Goal: Information Seeking & Learning: Learn about a topic

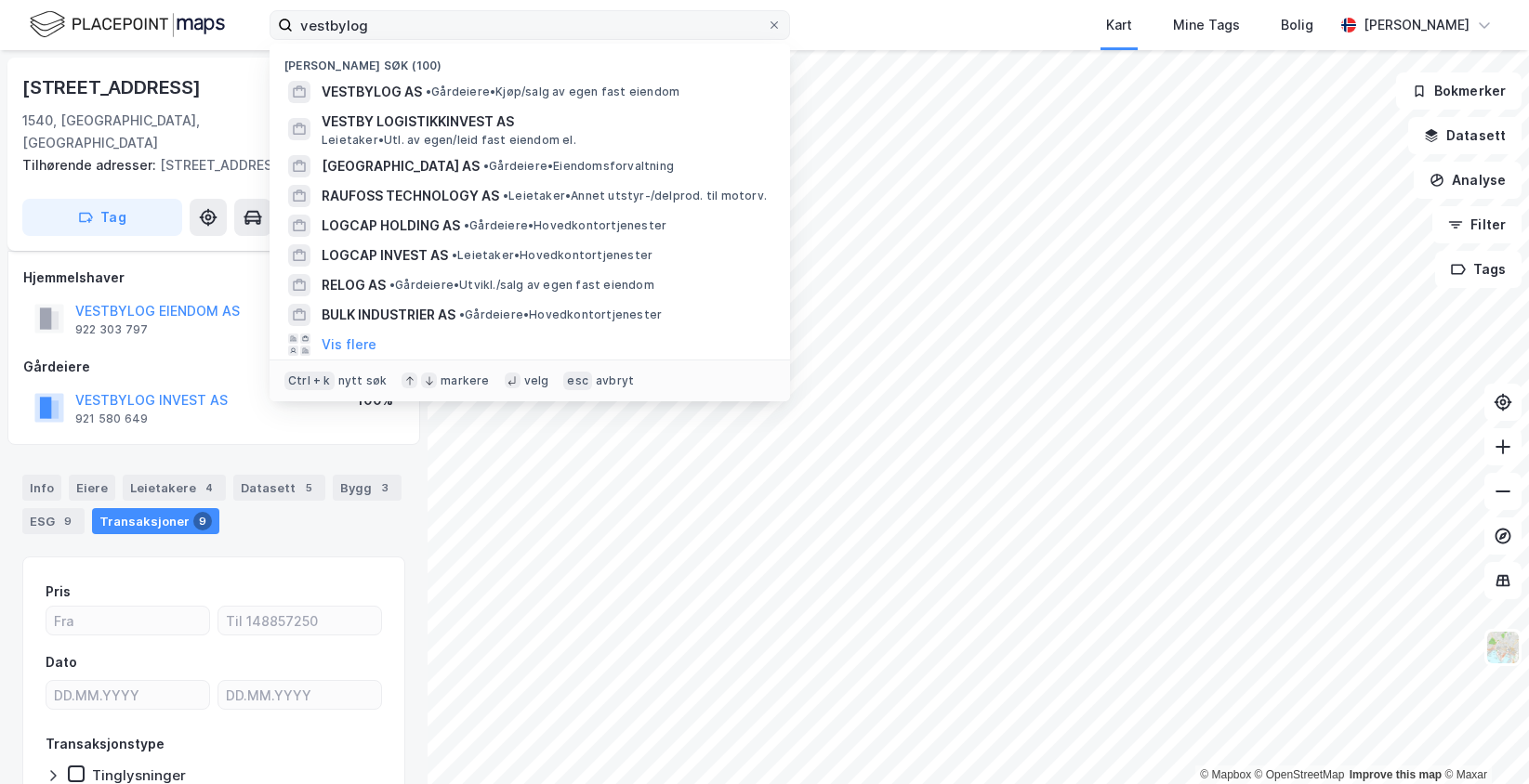
scroll to position [25, 0]
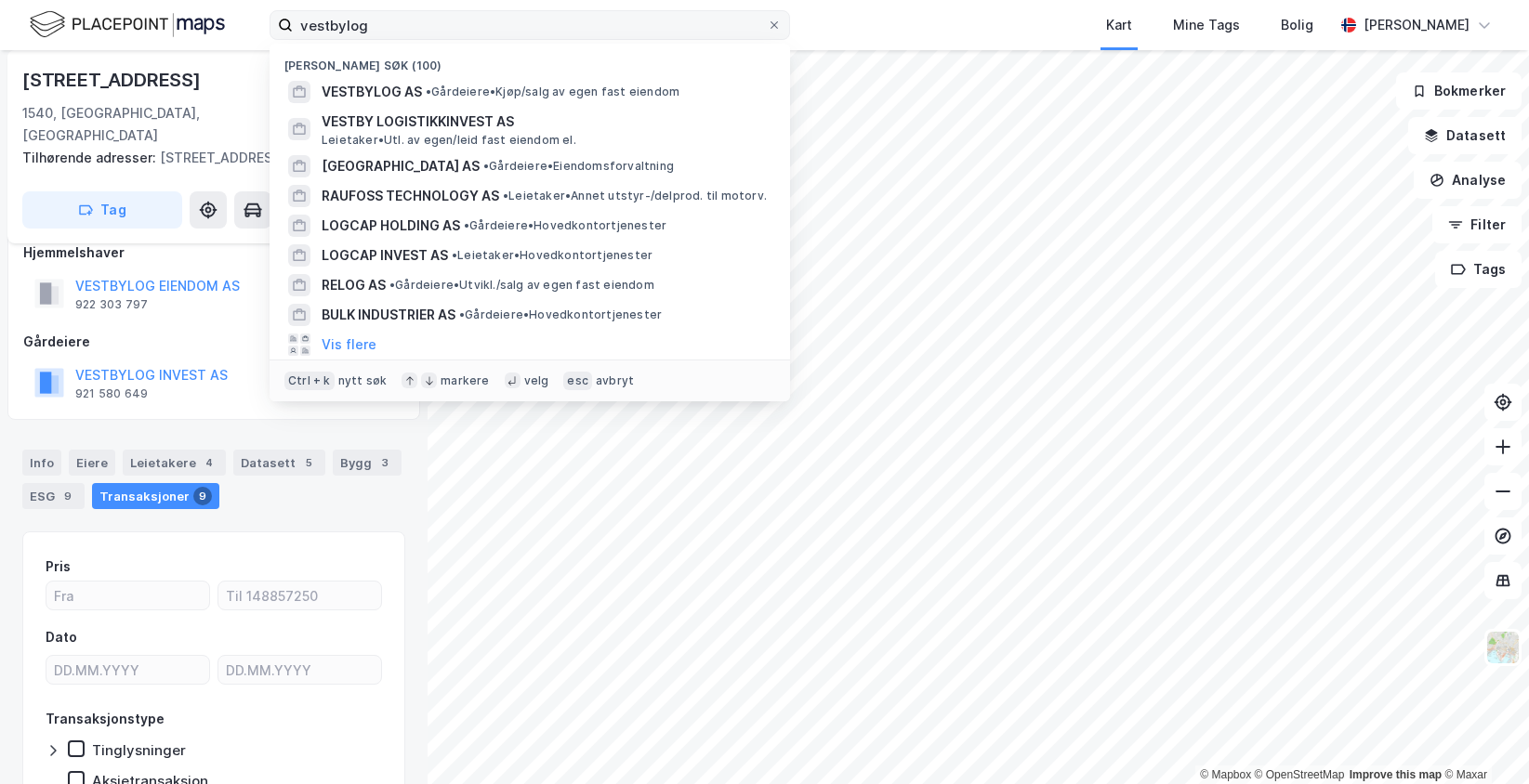
click at [275, 30] on label "vestbylog" at bounding box center [530, 25] width 521 height 30
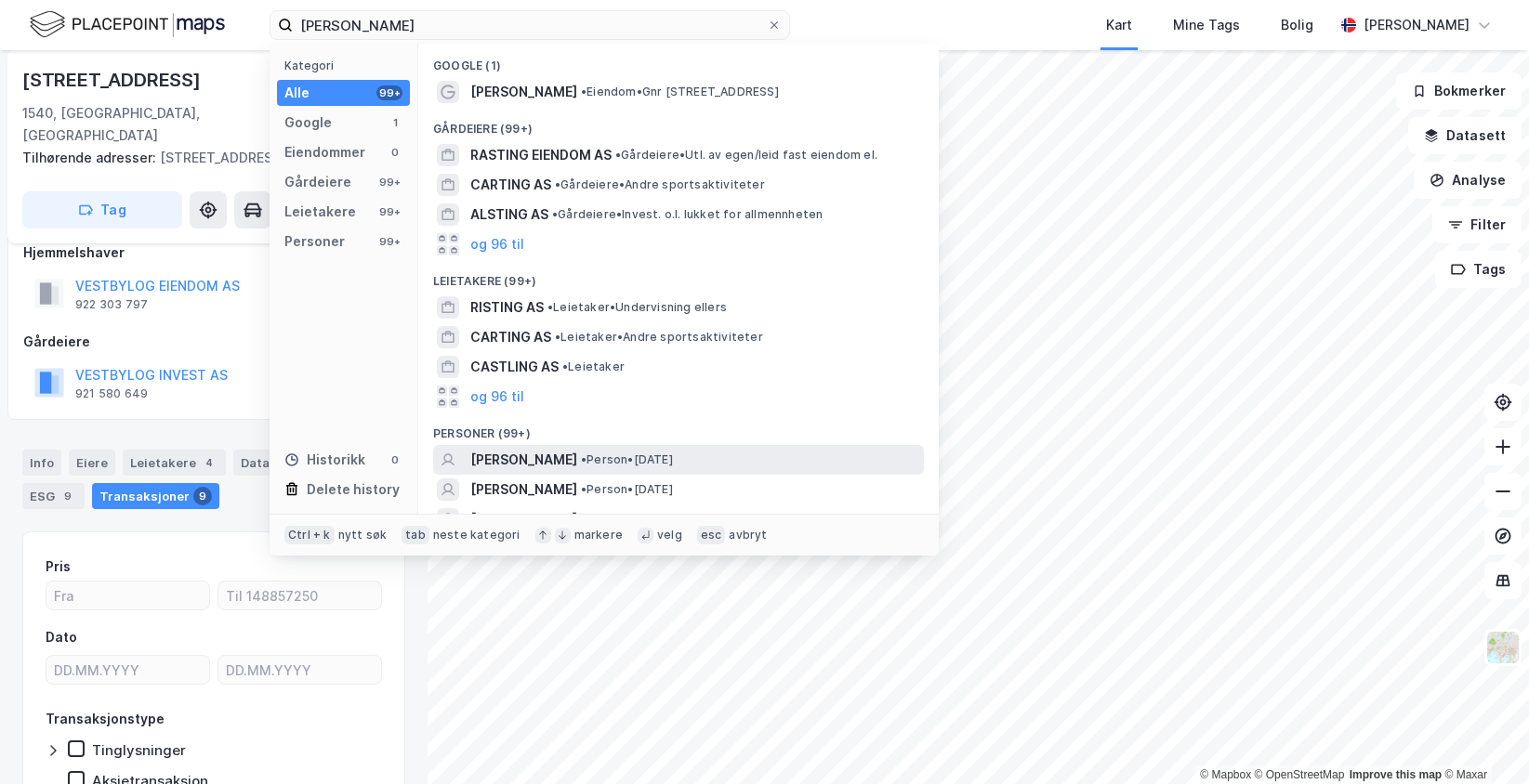
type input "[PERSON_NAME]"
click at [573, 460] on span "[PERSON_NAME]" at bounding box center [524, 460] width 107 height 22
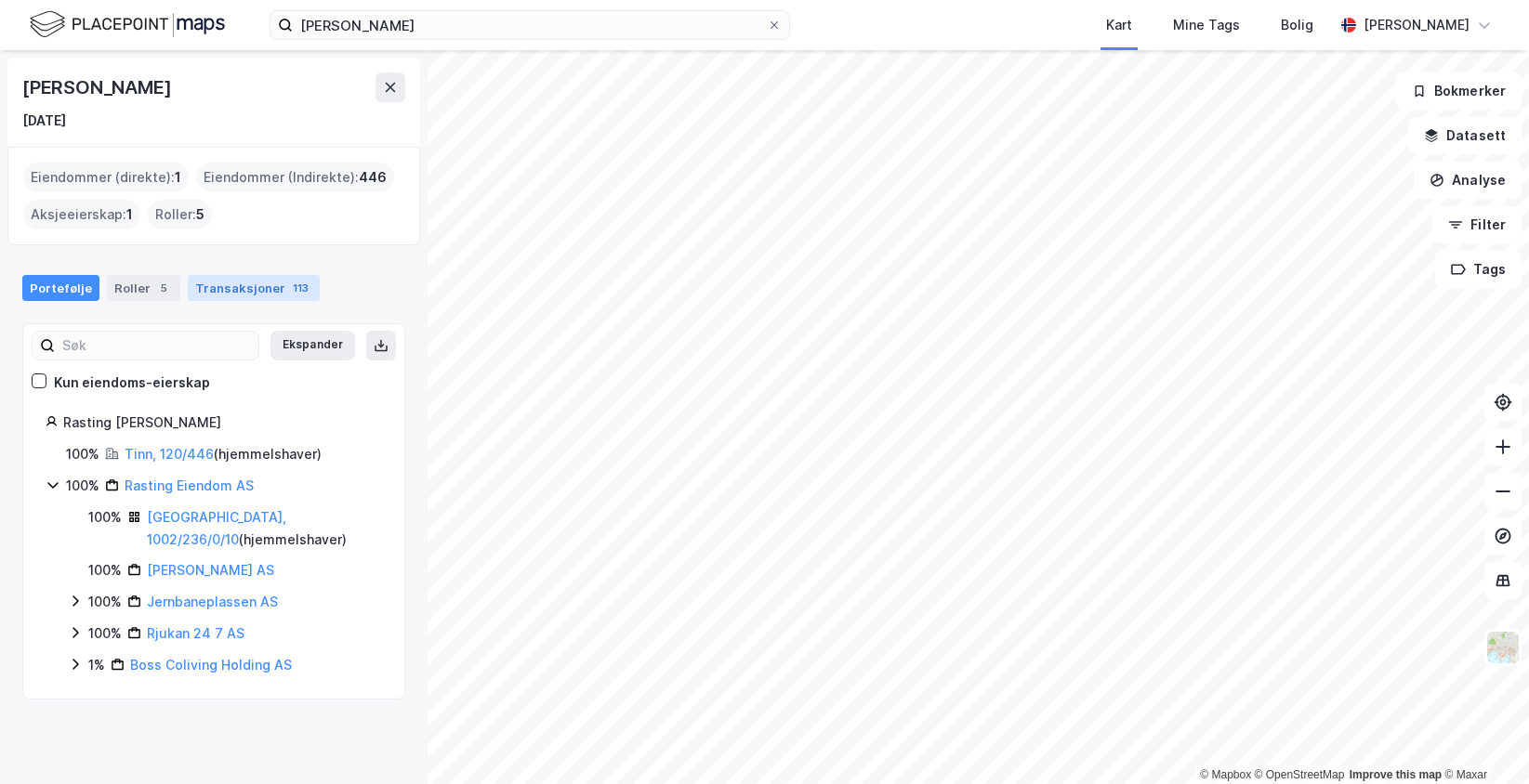
click at [267, 281] on div "Transaksjoner 113" at bounding box center [254, 288] width 132 height 26
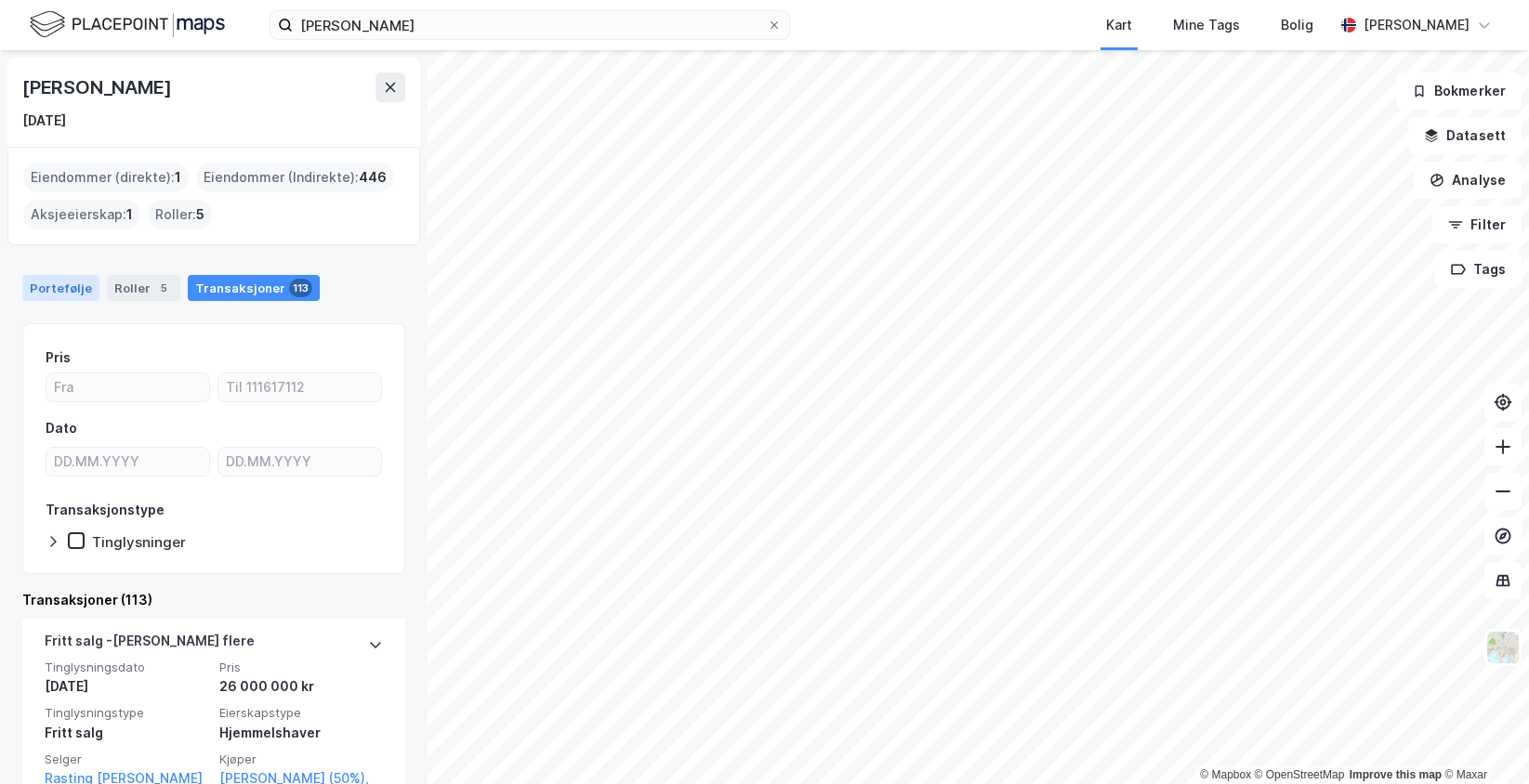
click at [74, 284] on div "Portefølje" at bounding box center [60, 288] width 77 height 26
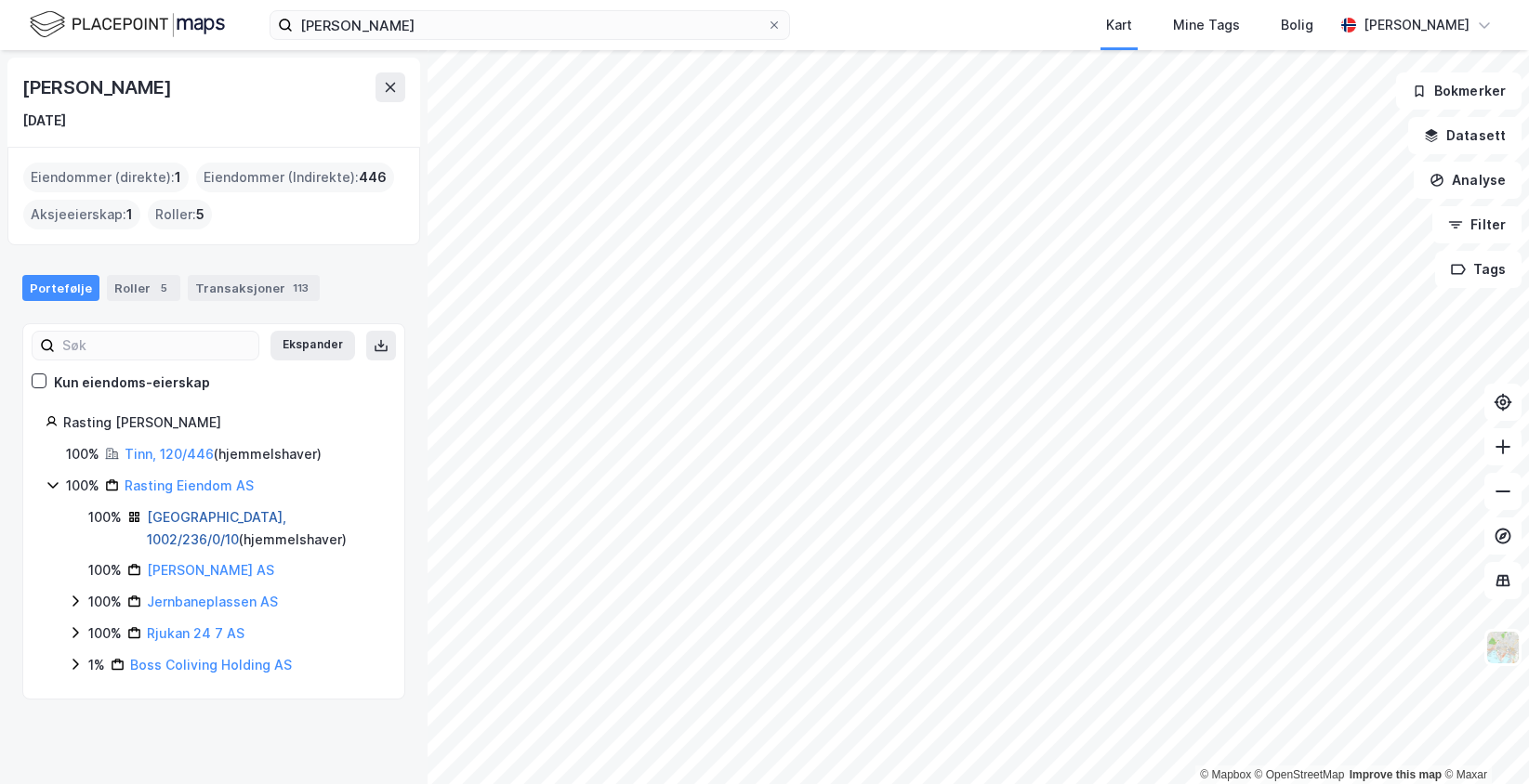
click at [165, 511] on link "[GEOGRAPHIC_DATA], 1002/236/0/10" at bounding box center [217, 528] width 140 height 38
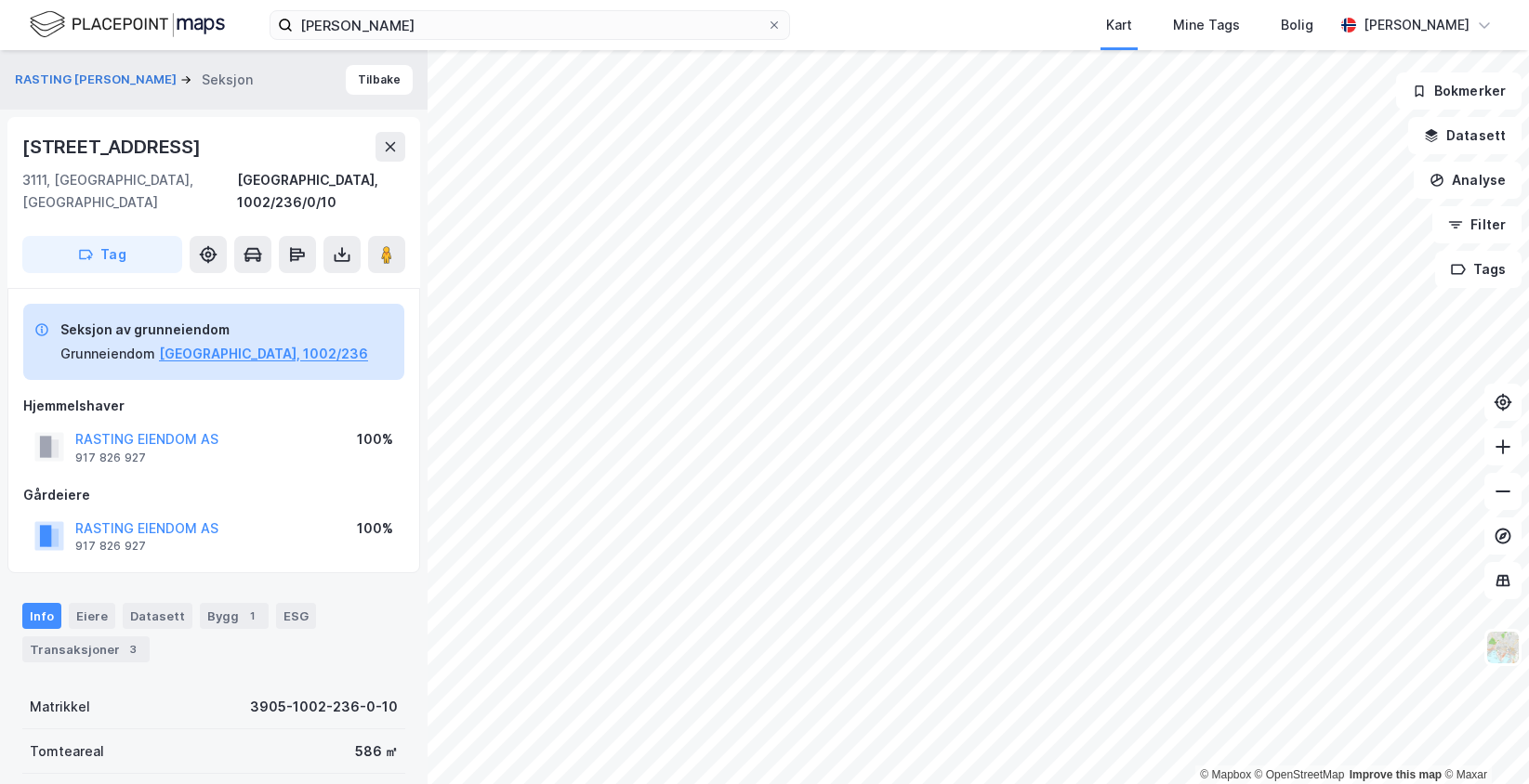
scroll to position [25, 0]
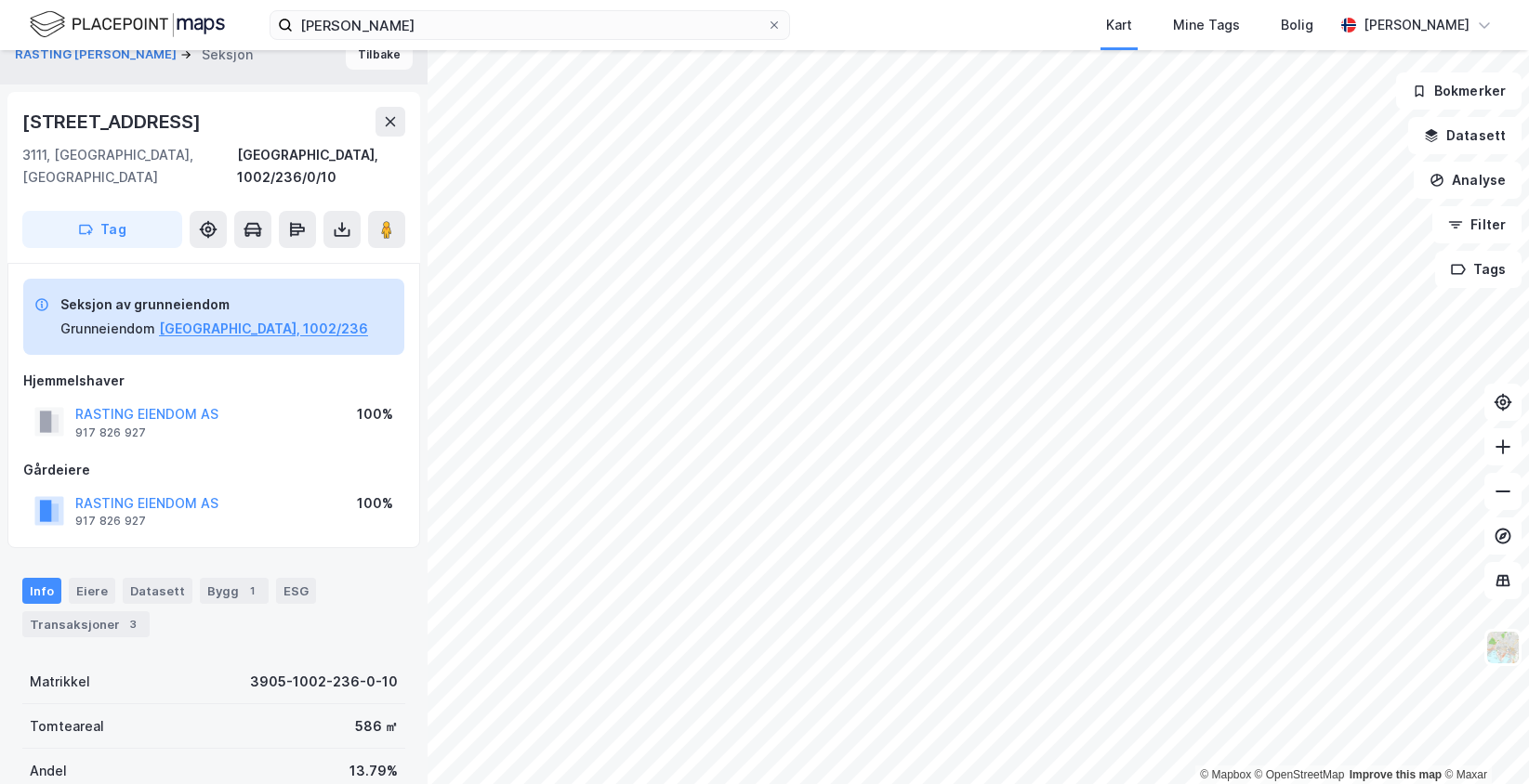
click at [351, 57] on button "Tilbake" at bounding box center [379, 55] width 67 height 30
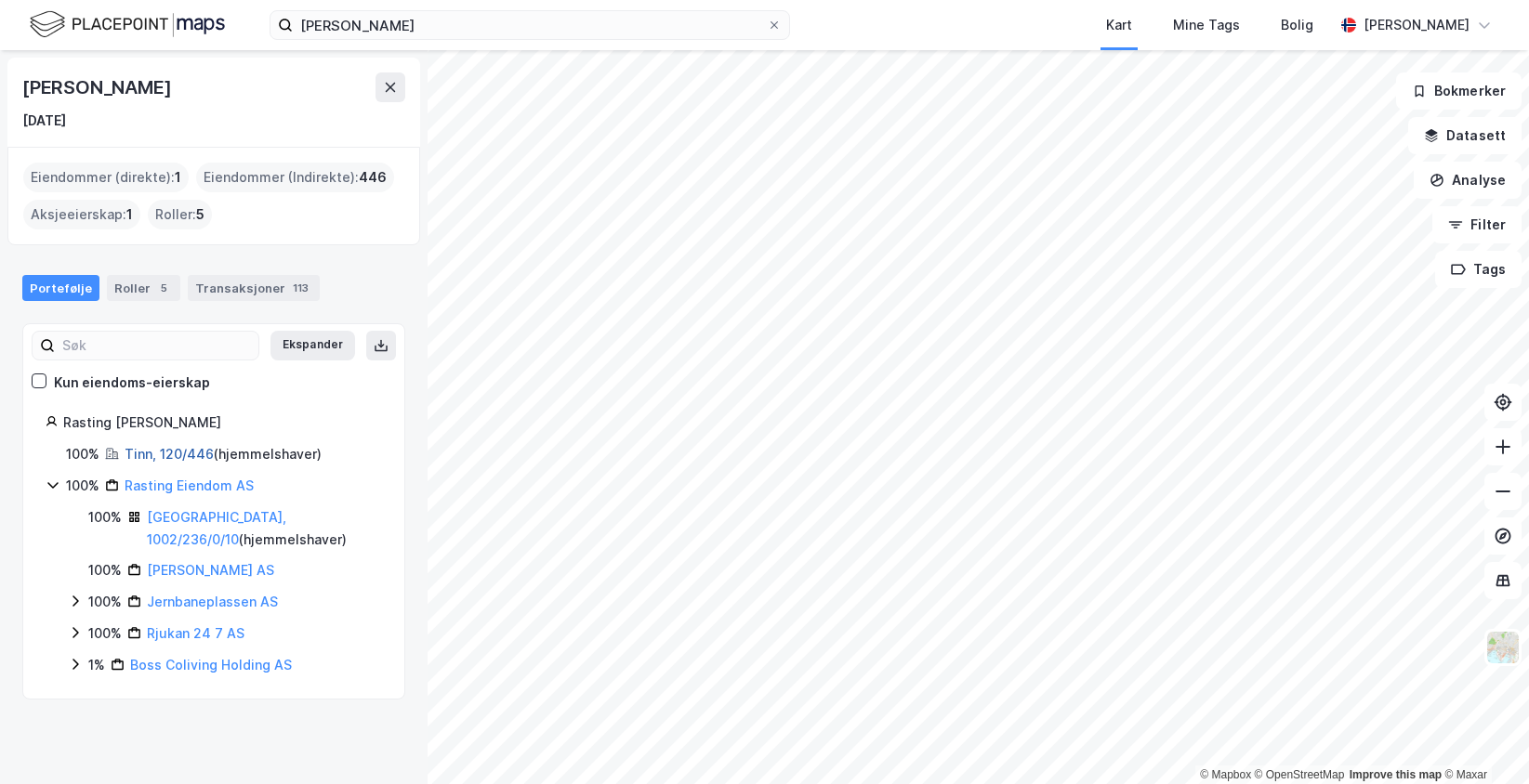
click at [167, 451] on link "Tinn, 120/446" at bounding box center [169, 454] width 89 height 16
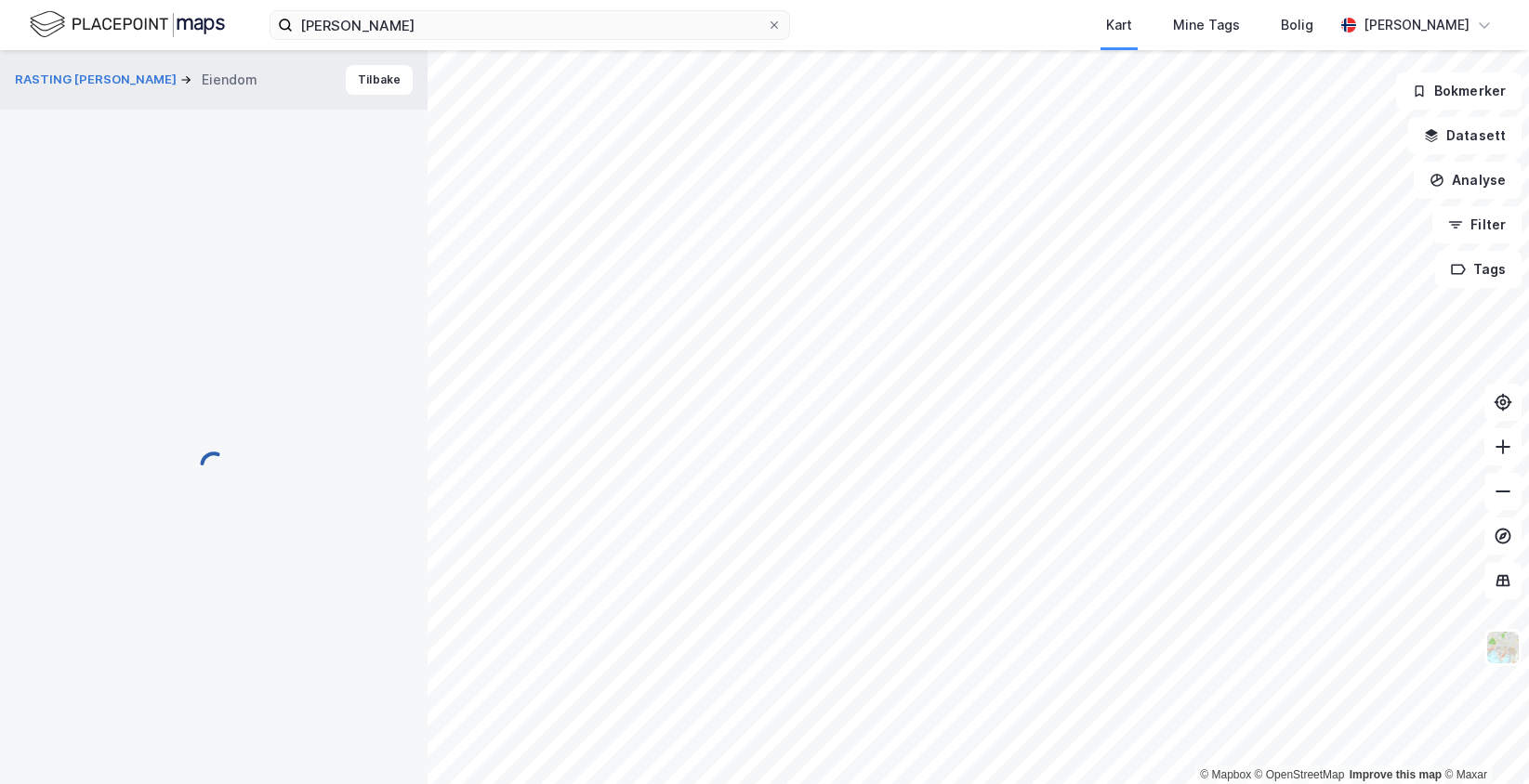
scroll to position [25, 0]
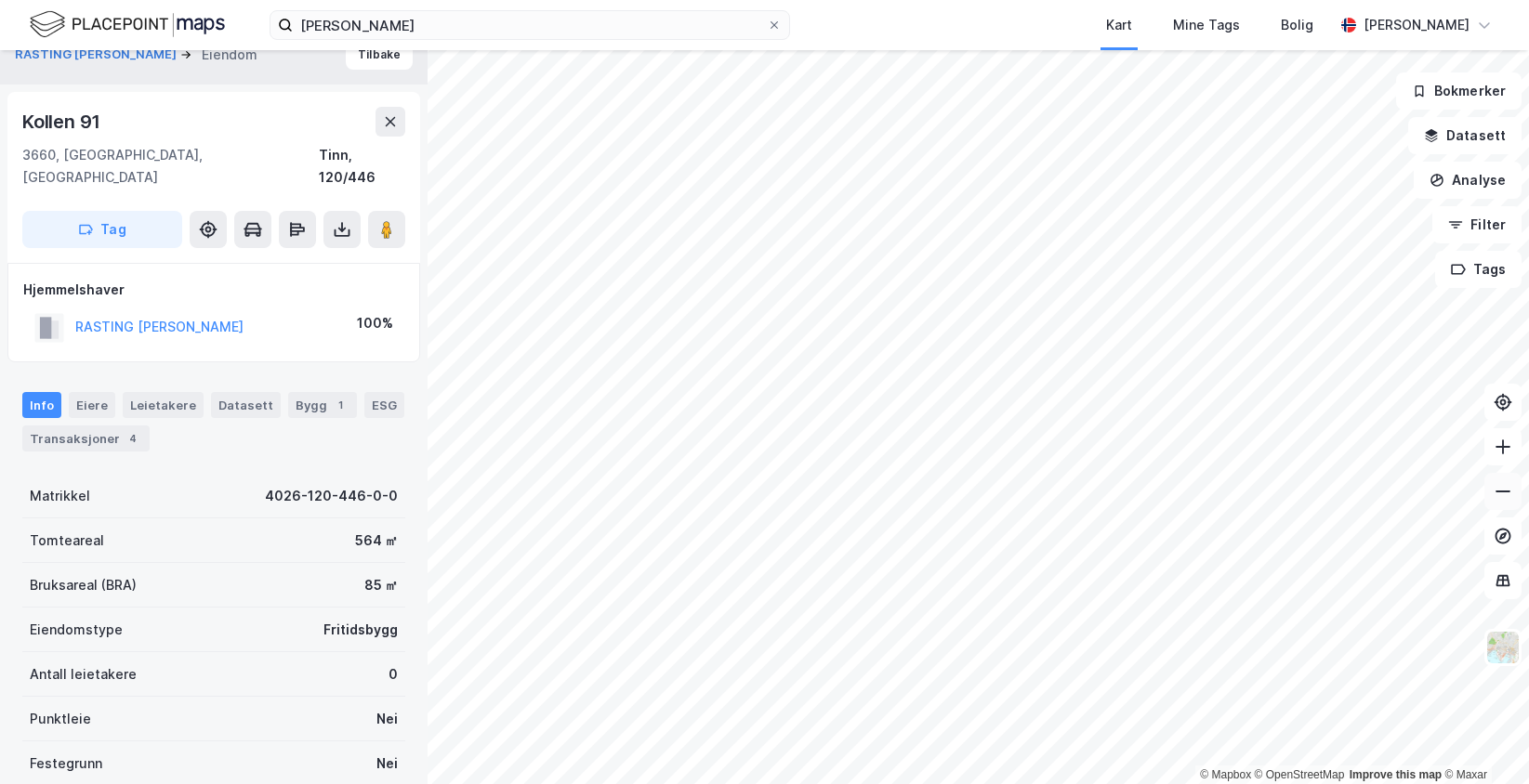
click at [1503, 499] on icon at bounding box center [1503, 492] width 19 height 19
click at [1493, 449] on button at bounding box center [1503, 447] width 37 height 37
click at [366, 66] on button "Tilbake" at bounding box center [379, 55] width 67 height 30
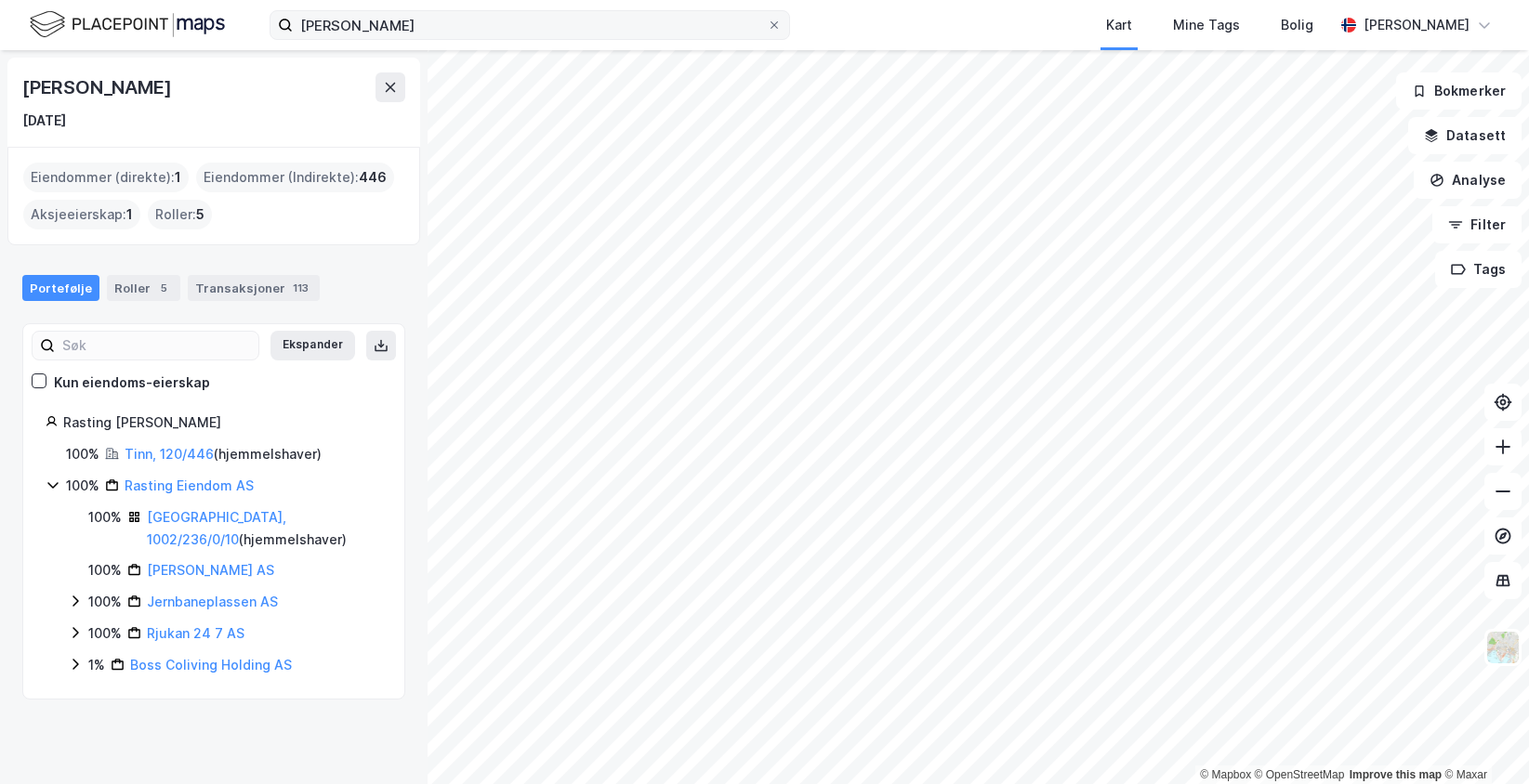
click at [774, 33] on label "[PERSON_NAME]" at bounding box center [530, 25] width 521 height 30
click at [766, 33] on input "[PERSON_NAME]" at bounding box center [530, 25] width 474 height 28
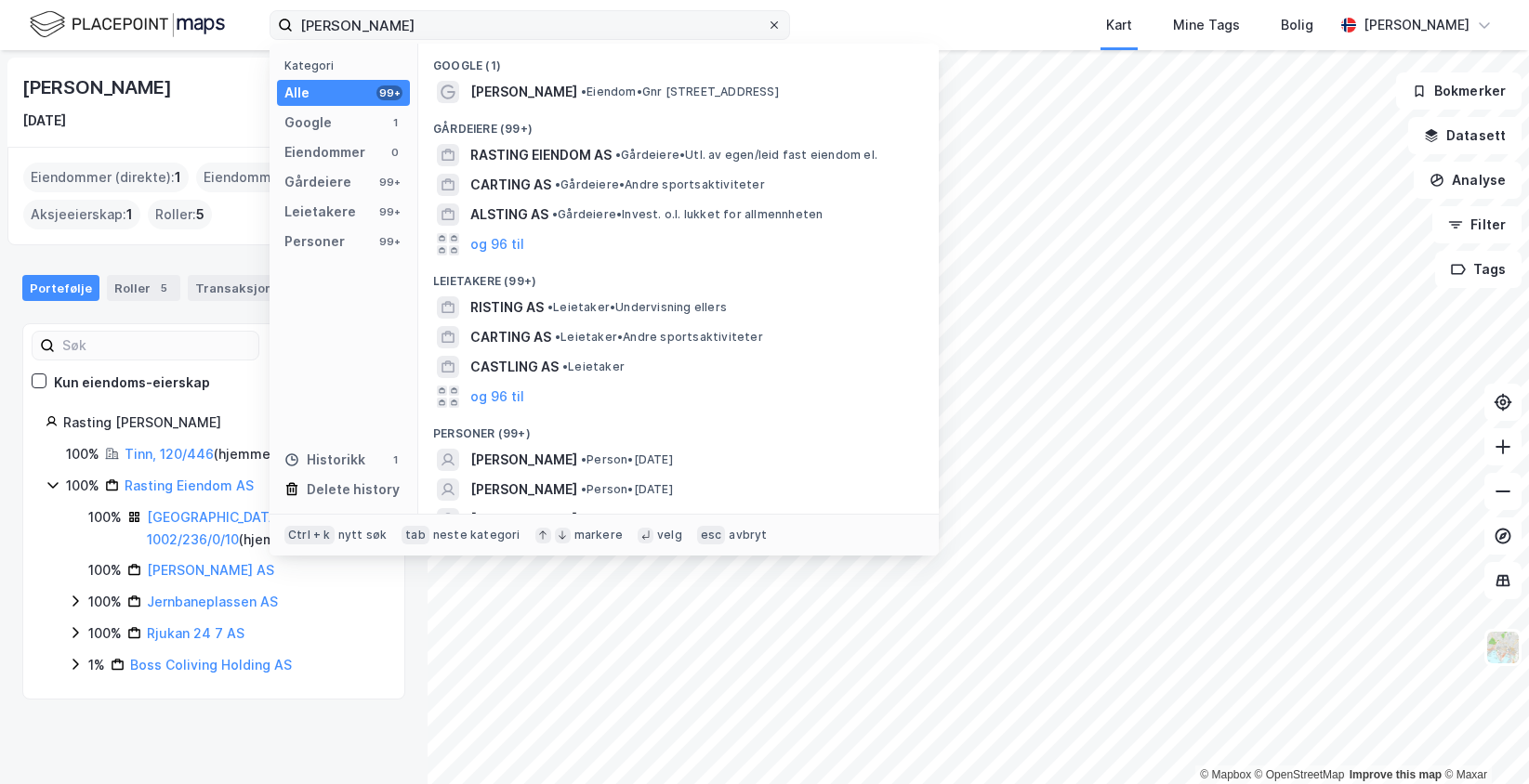
click at [766, 21] on span at bounding box center [774, 25] width 15 height 15
click at [766, 21] on input "[PERSON_NAME]" at bounding box center [530, 25] width 474 height 28
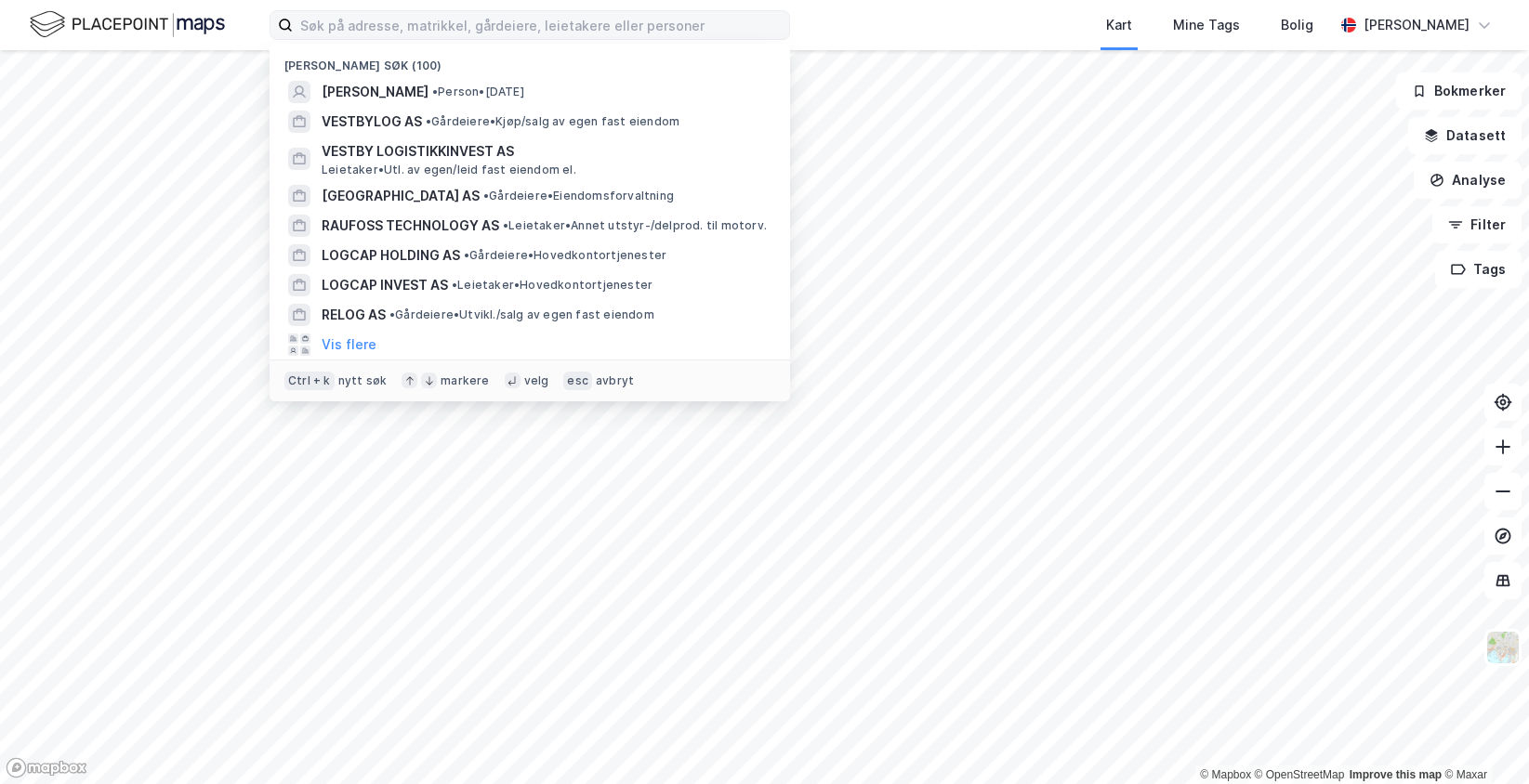
click at [838, 23] on div "Nylige søk (100) [PERSON_NAME] • Person • [DATE] VESTBYLOG AS • Gårdeiere • Kjø…" at bounding box center [764, 25] width 1529 height 50
